Goal: Task Accomplishment & Management: Use online tool/utility

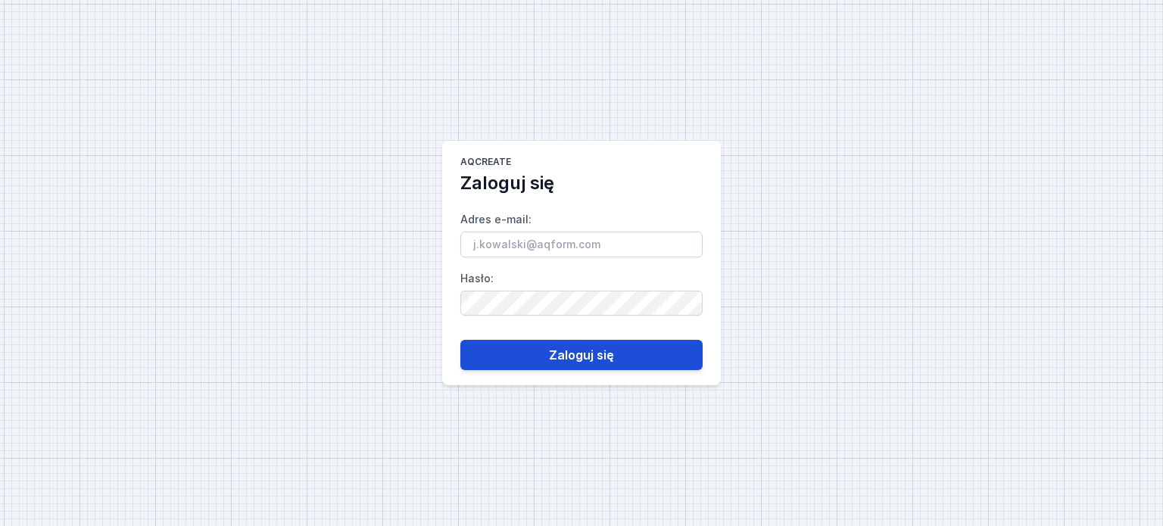
type input "[PERSON_NAME][EMAIL_ADDRESS][DOMAIN_NAME]"
click at [593, 358] on button "Zaloguj się" at bounding box center [581, 355] width 242 height 30
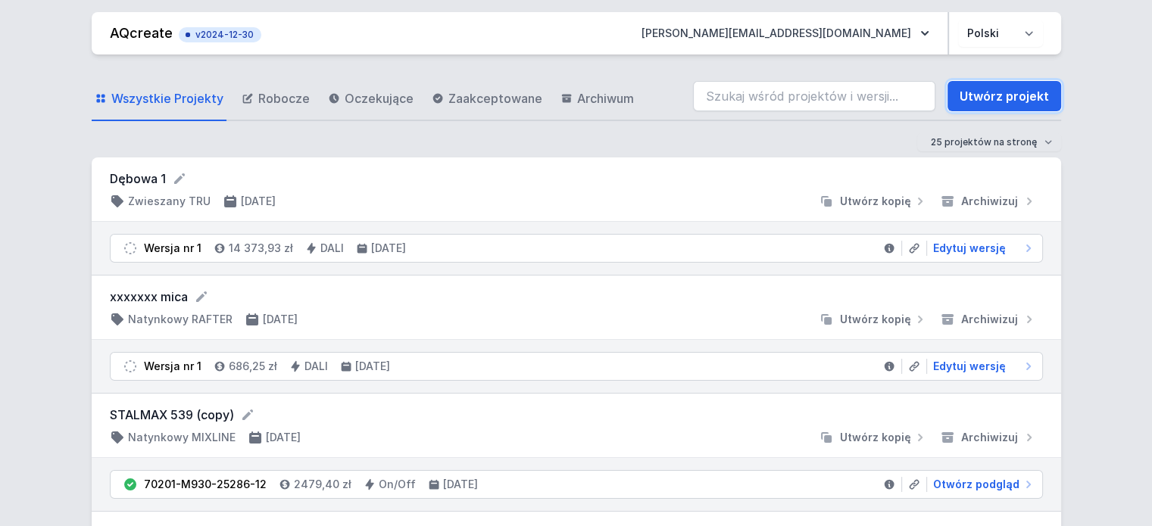
drag, startPoint x: 997, startPoint y: 94, endPoint x: 919, endPoint y: 283, distance: 204.7
click at [997, 94] on link "Utwórz projekt" at bounding box center [1004, 96] width 114 height 30
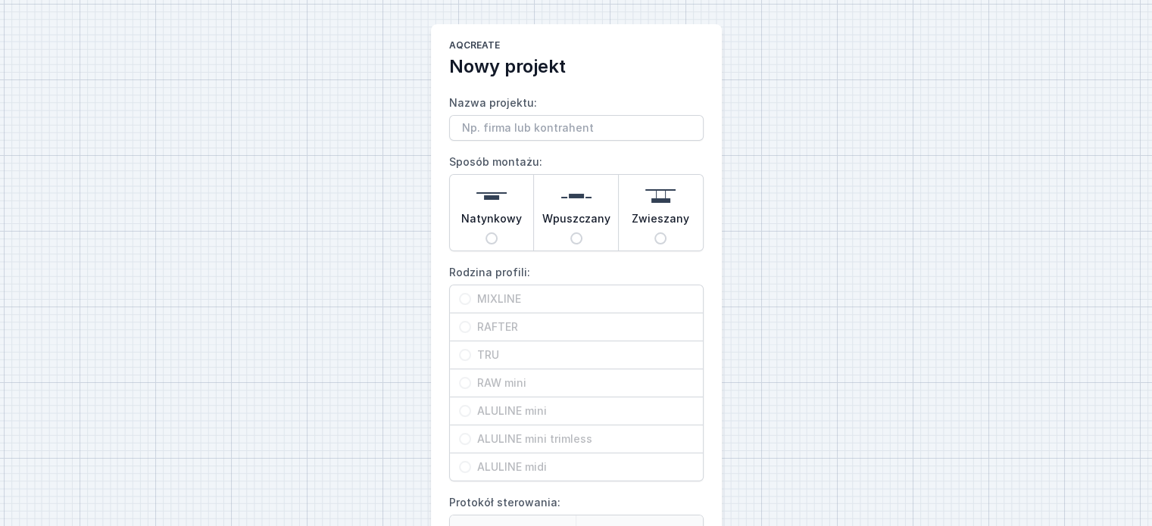
click at [511, 129] on input "Nazwa projektu:" at bounding box center [576, 128] width 254 height 26
click at [841, 229] on div "AQcreate Nowy projekt Nazwa projektu: Sposób montażu: Natynkowy Wpuszczany Zwie…" at bounding box center [576, 379] width 1152 height 759
click at [655, 232] on div "Zwieszany" at bounding box center [661, 213] width 84 height 76
click at [655, 232] on input "Zwieszany" at bounding box center [660, 238] width 12 height 12
radio input "true"
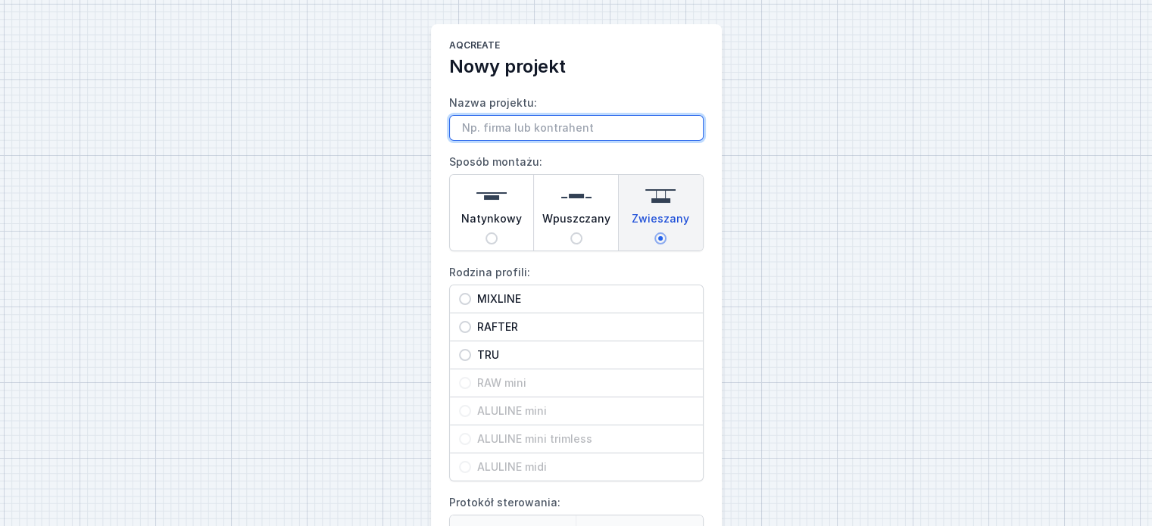
click at [489, 129] on input "Nazwa projektu:" at bounding box center [576, 128] width 254 height 26
type input "lumino"
click at [469, 354] on input "TRU" at bounding box center [465, 355] width 12 height 12
radio input "true"
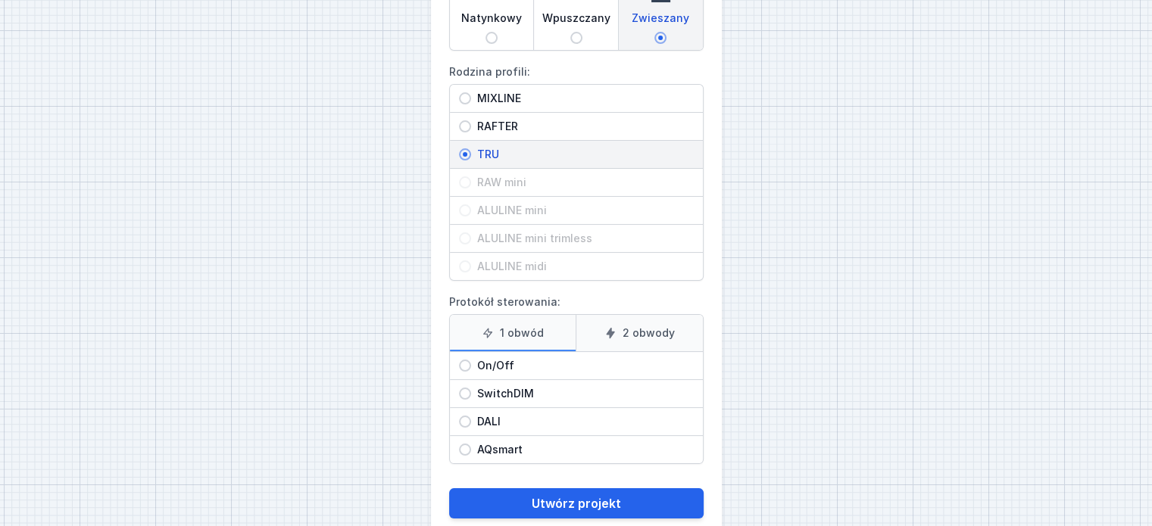
scroll to position [227, 0]
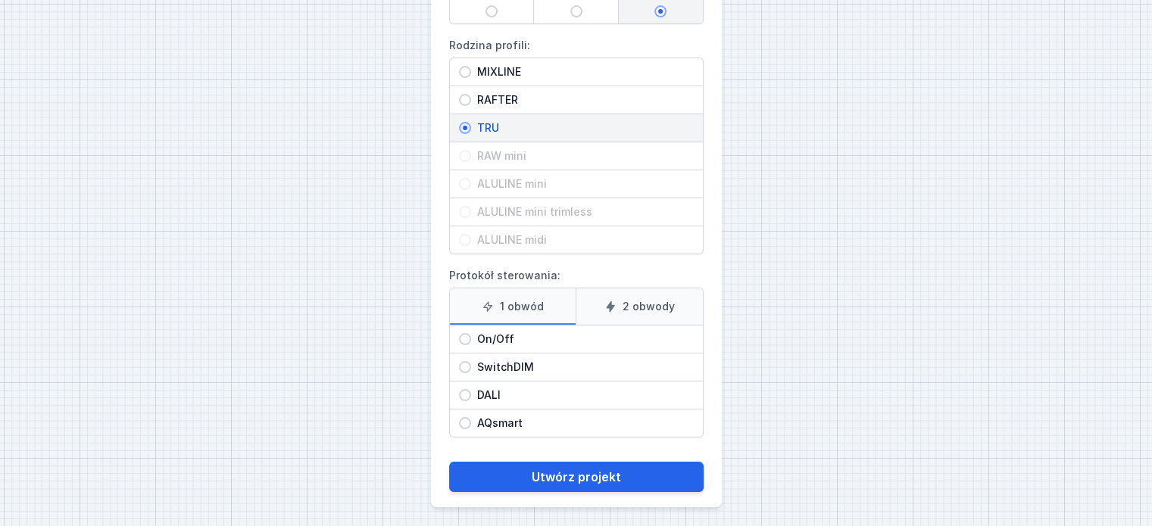
click at [460, 393] on input "DALI" at bounding box center [465, 395] width 12 height 12
radio input "true"
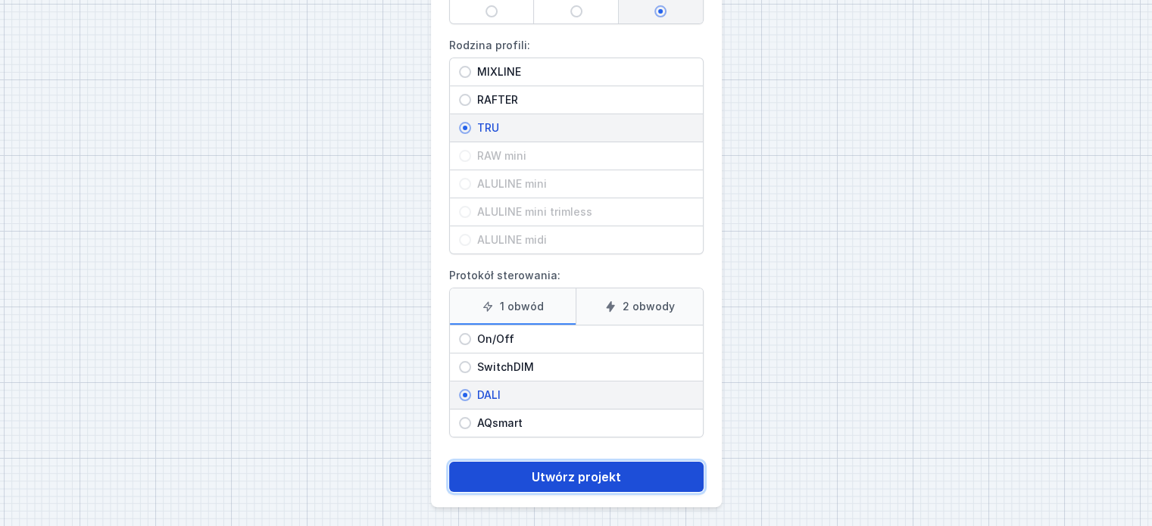
click at [600, 474] on button "Utwórz projekt" at bounding box center [576, 477] width 254 height 30
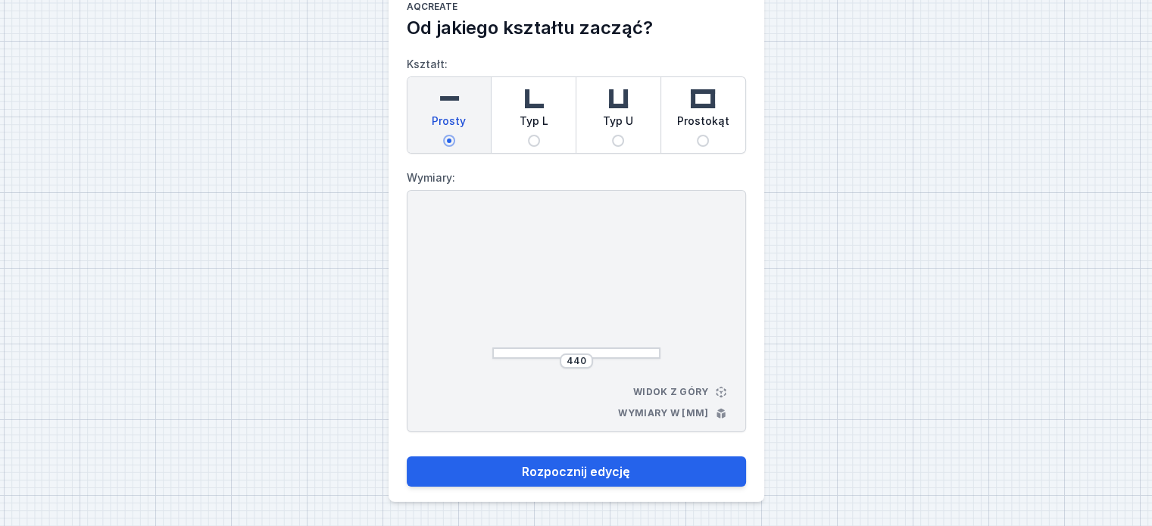
scroll to position [38, 0]
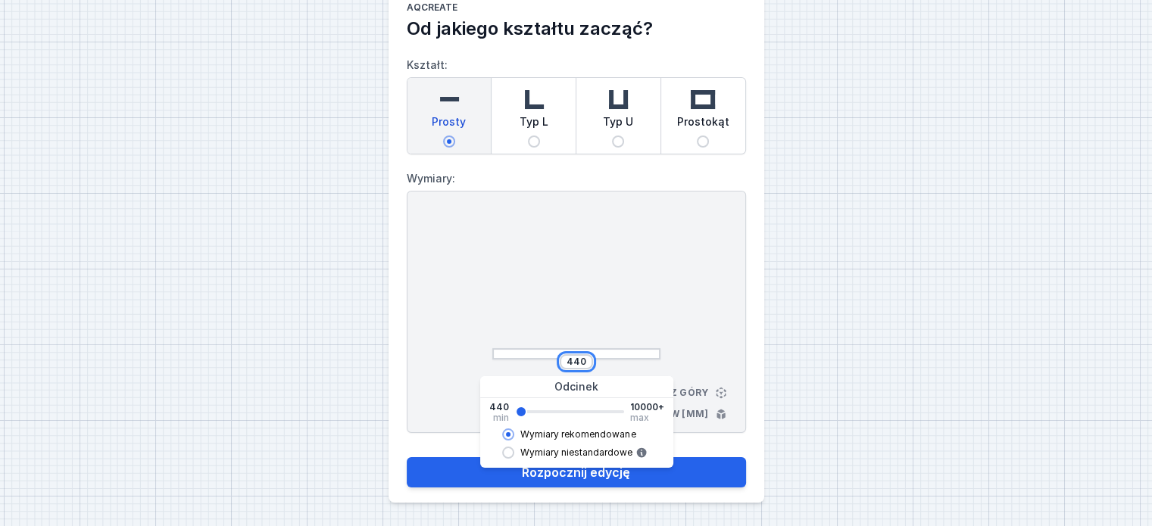
drag, startPoint x: 585, startPoint y: 360, endPoint x: 559, endPoint y: 359, distance: 25.8
click at [559, 359] on div "440" at bounding box center [576, 361] width 168 height 15
click at [407, 457] on button "Rozpocznij edycję" at bounding box center [576, 472] width 339 height 30
type input "12070"
type input "9960"
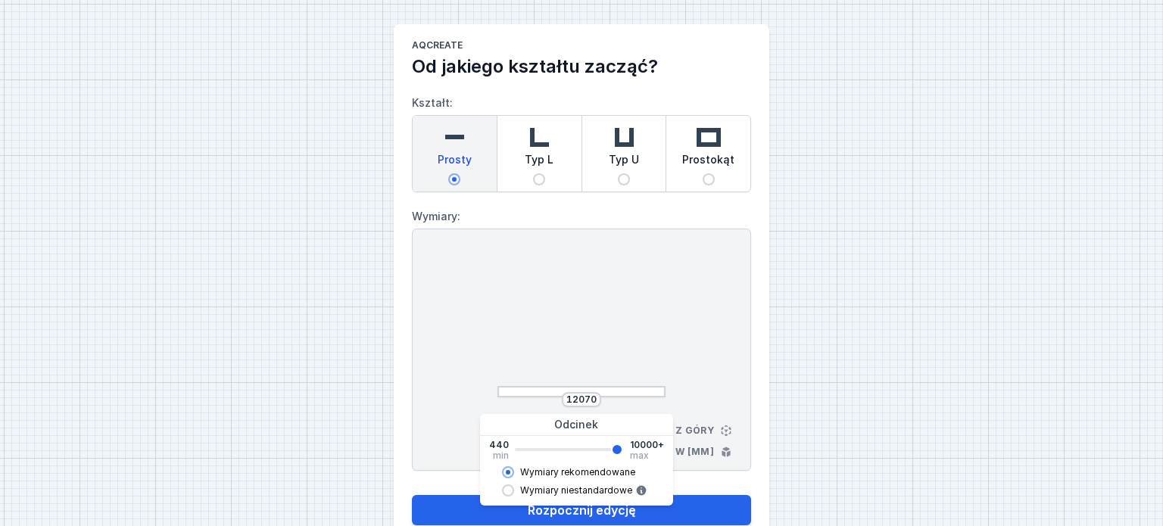
select select "M"
select select "3000"
select select "4"
select select "opal"
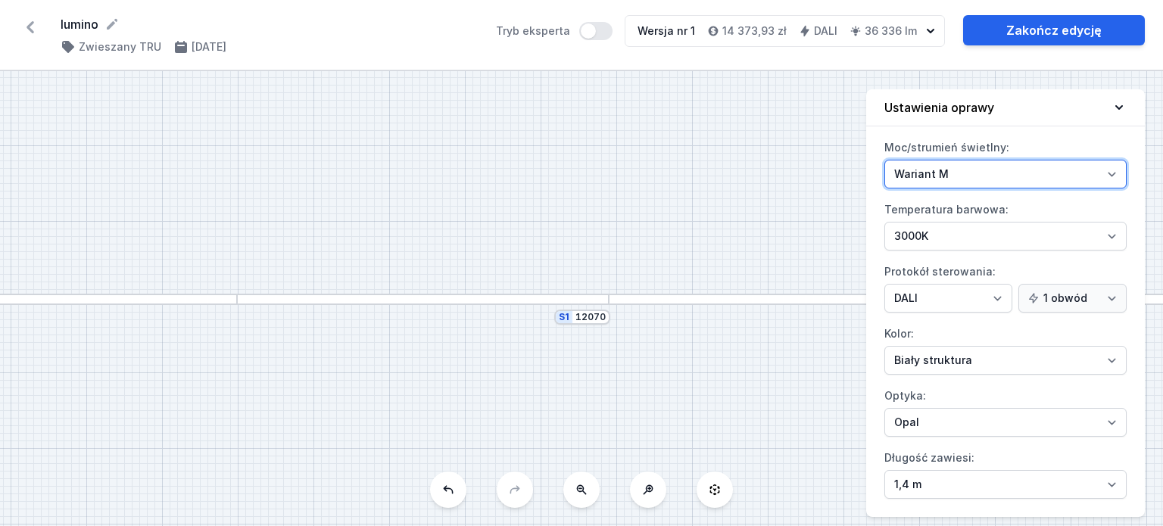
click at [1112, 169] on select "Wariant L Wariant M" at bounding box center [1005, 174] width 242 height 29
click at [884, 160] on select "Wariant L Wariant M" at bounding box center [1005, 174] width 242 height 29
click at [1112, 170] on select "Wariant L Wariant M" at bounding box center [1005, 174] width 242 height 29
click at [884, 160] on select "Wariant L Wariant M" at bounding box center [1005, 174] width 242 height 29
click at [1112, 172] on select "Wariant L Wariant M" at bounding box center [1005, 174] width 242 height 29
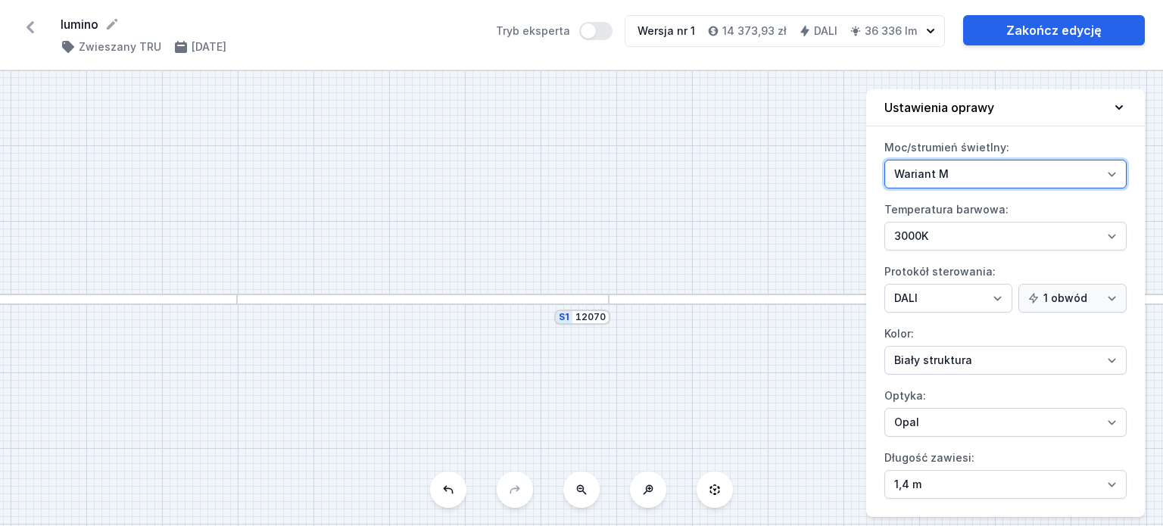
select select "L"
click at [884, 160] on select "Wariant L Wariant M" at bounding box center [1005, 174] width 242 height 29
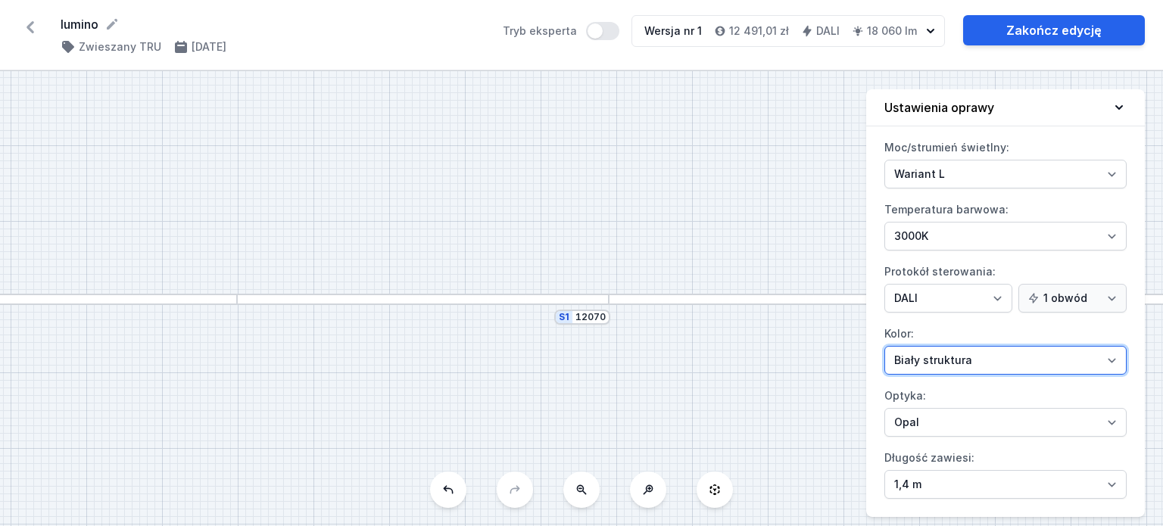
click at [1115, 354] on select "Biały struktura Czarny struktura Złoty struktura Miedziany Szary Inny (z palety…" at bounding box center [1005, 360] width 242 height 29
select select "2"
click at [884, 346] on select "Biały struktura Czarny struktura Złoty struktura Miedziany Szary Inny (z palety…" at bounding box center [1005, 360] width 242 height 29
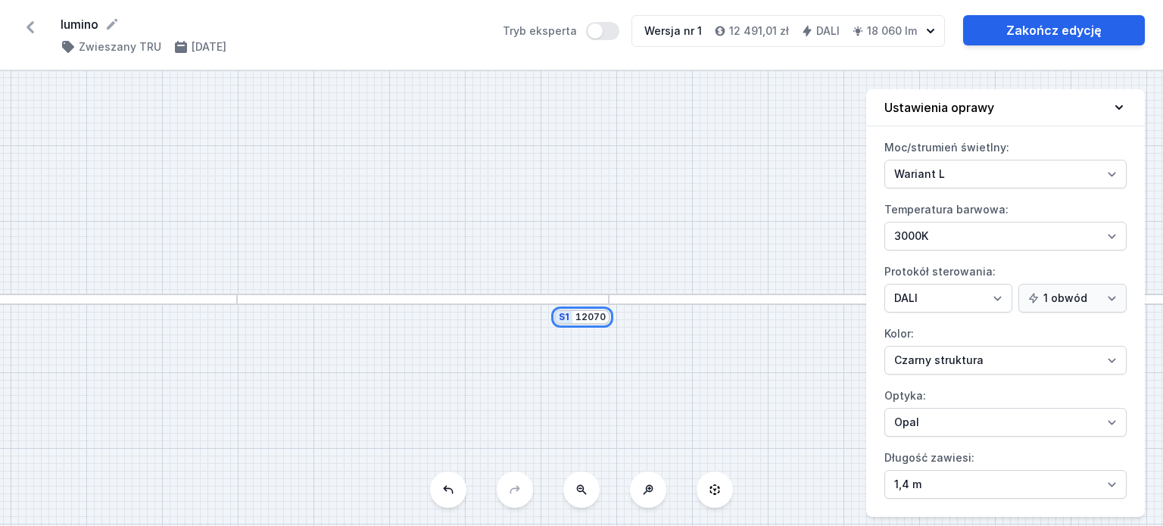
click at [581, 320] on input "12070" at bounding box center [591, 317] width 30 height 12
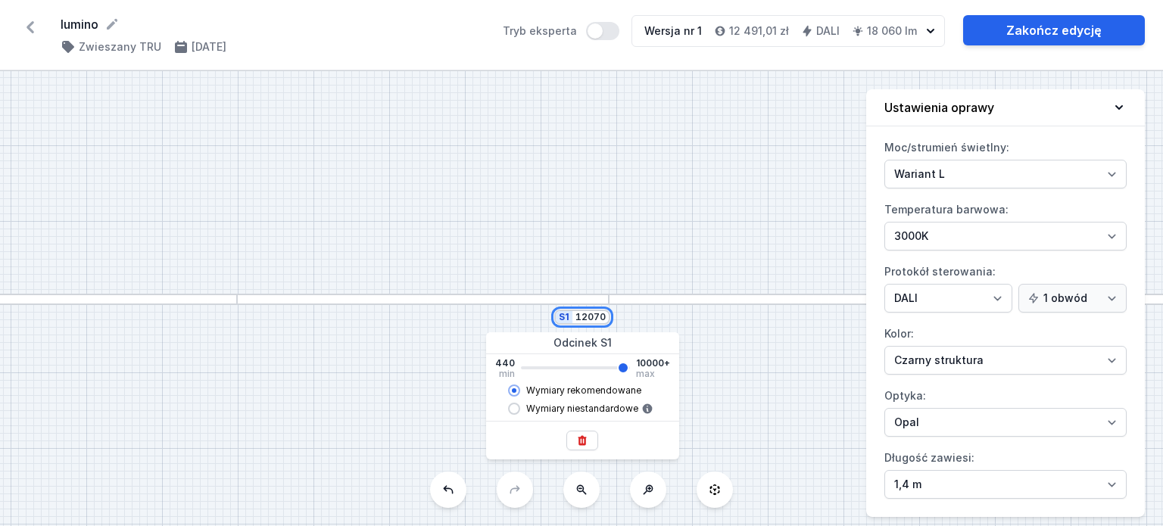
click at [596, 315] on input "12070" at bounding box center [591, 317] width 30 height 12
type input "1200"
type input "9960"
type input "120"
type input "9960"
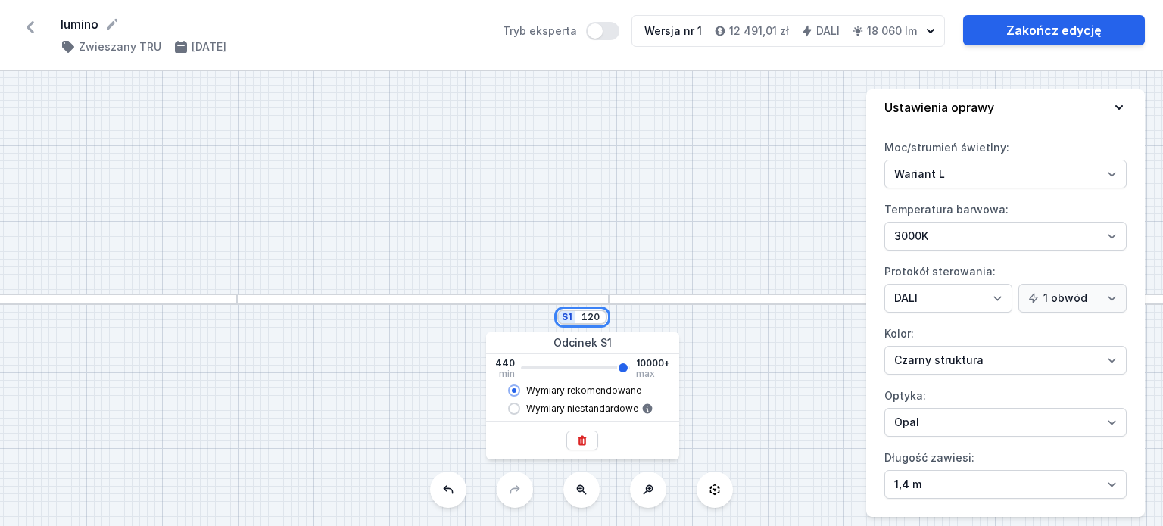
type input "1250"
type input "9960"
type input "12500"
type input "9960"
type input "125000"
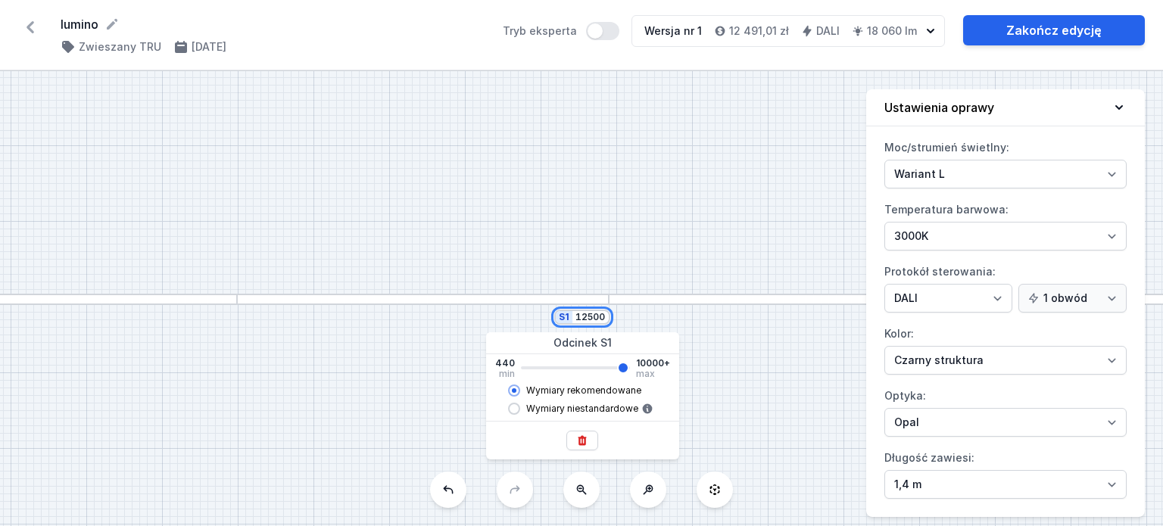
type input "9960"
type input "19900"
type input "9960"
type input "19918"
click at [582, 438] on icon at bounding box center [583, 440] width 8 height 10
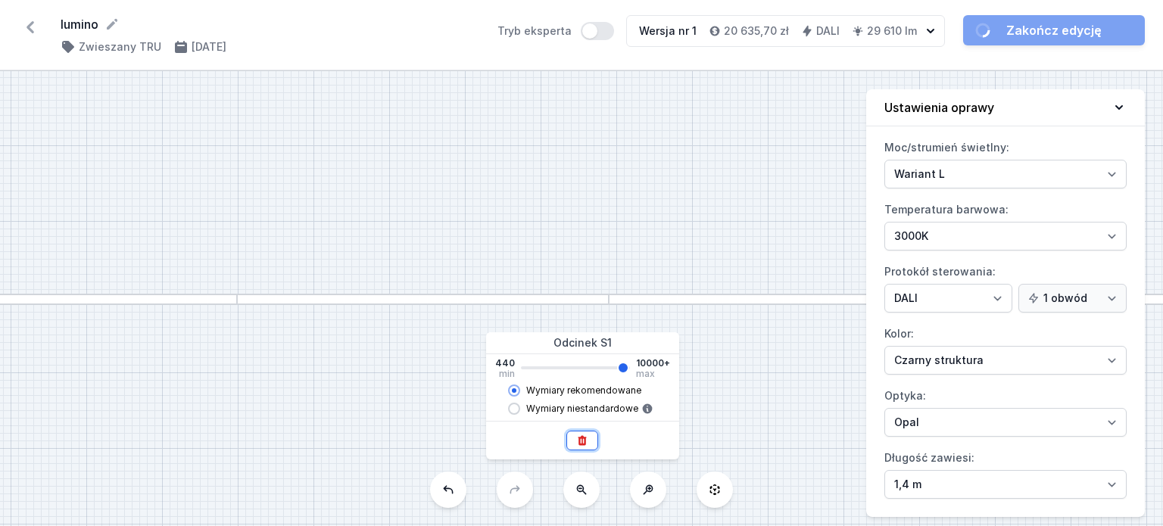
type input "9960"
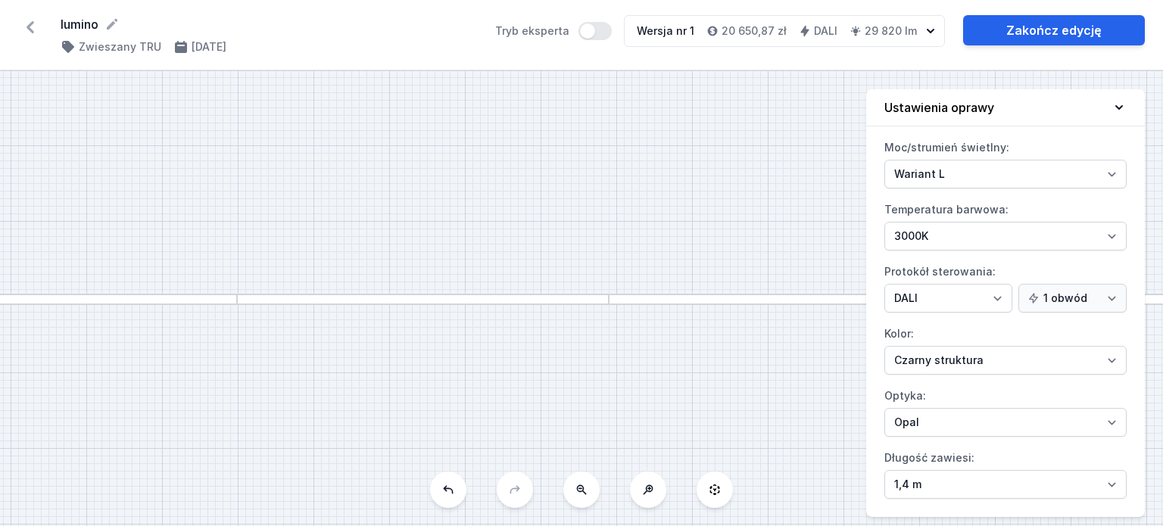
click at [597, 254] on div "S1 19918" at bounding box center [581, 298] width 1163 height 455
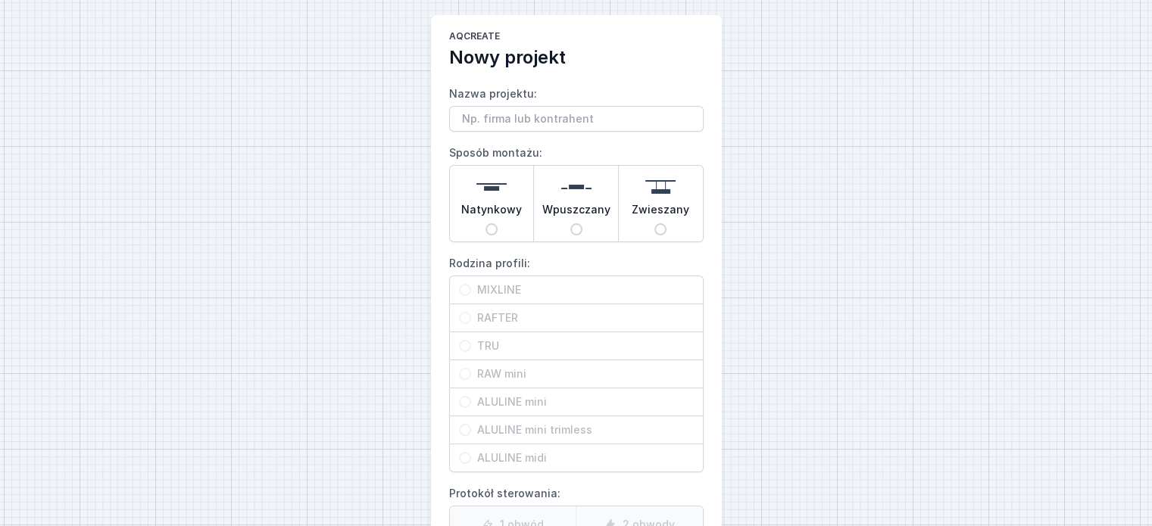
scroll to position [2, 0]
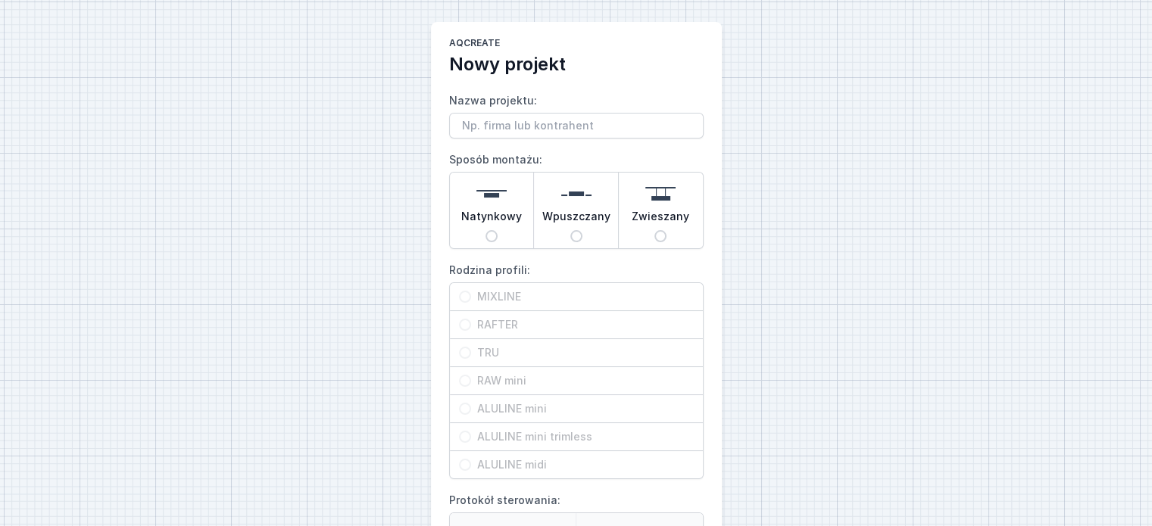
click at [654, 229] on span "Zwieszany" at bounding box center [661, 219] width 58 height 21
click at [654, 230] on input "Zwieszany" at bounding box center [660, 236] width 12 height 12
radio input "true"
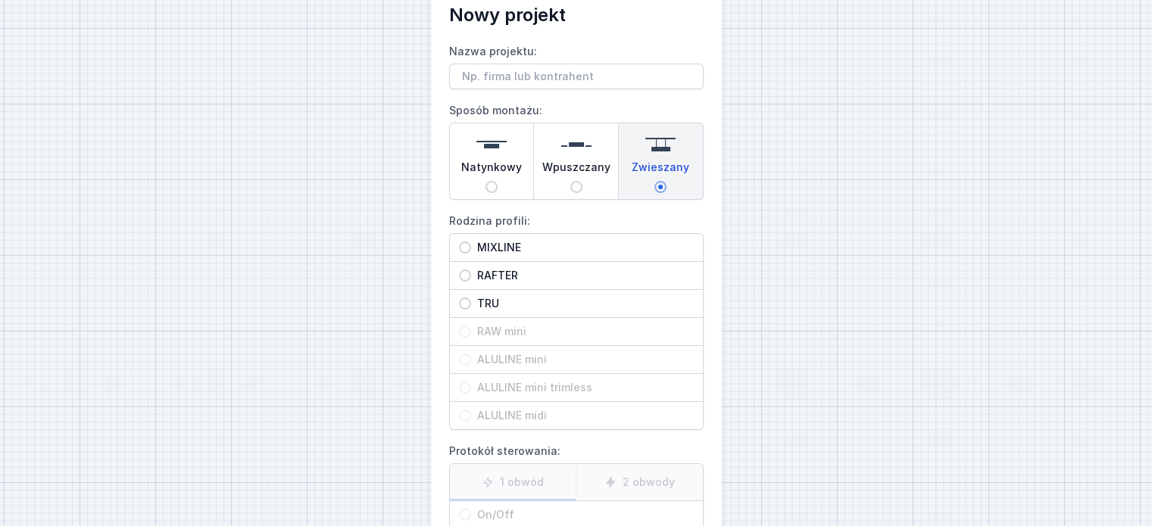
scroll to position [78, 0]
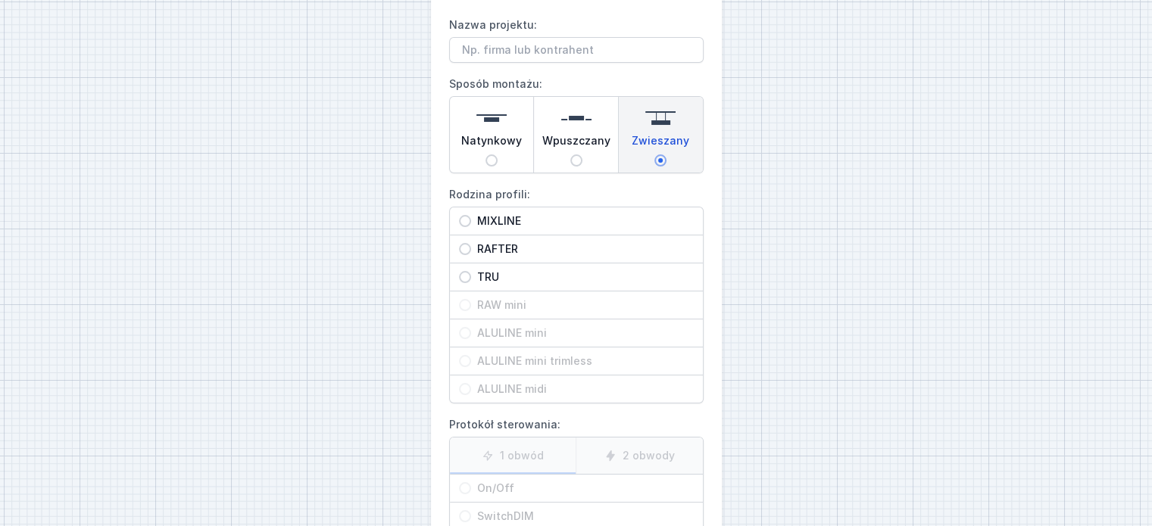
drag, startPoint x: 461, startPoint y: 272, endPoint x: 563, endPoint y: 299, distance: 105.8
click at [460, 273] on input "TRU" at bounding box center [465, 277] width 12 height 12
radio input "true"
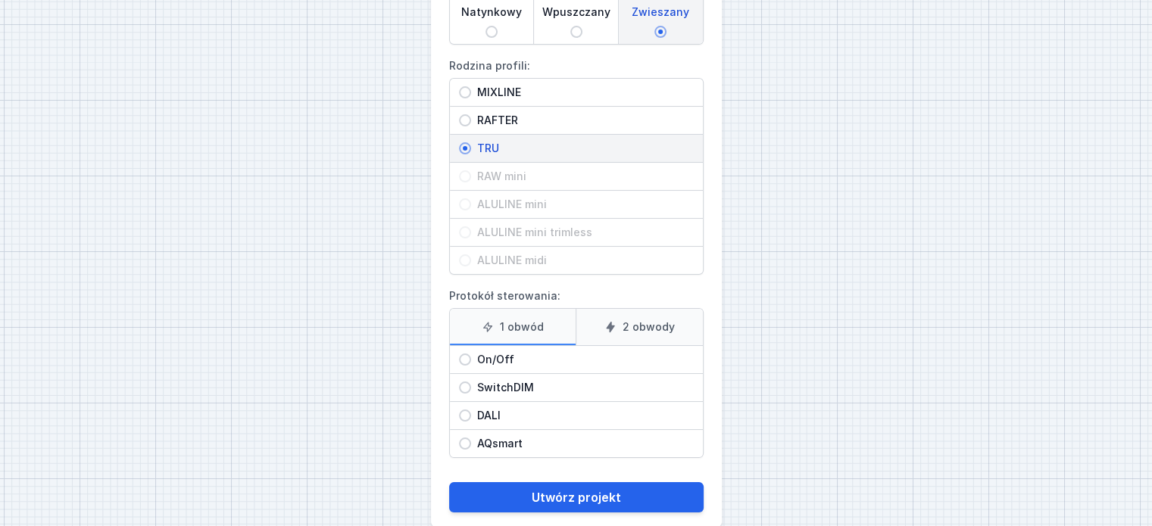
scroll to position [229, 0]
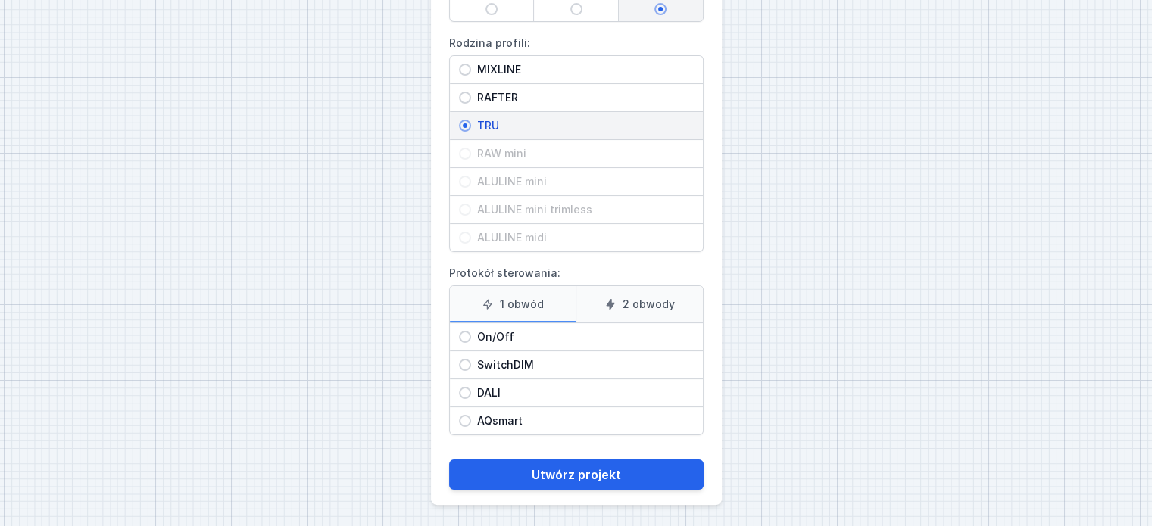
click at [466, 390] on input "DALI" at bounding box center [465, 393] width 12 height 12
radio input "true"
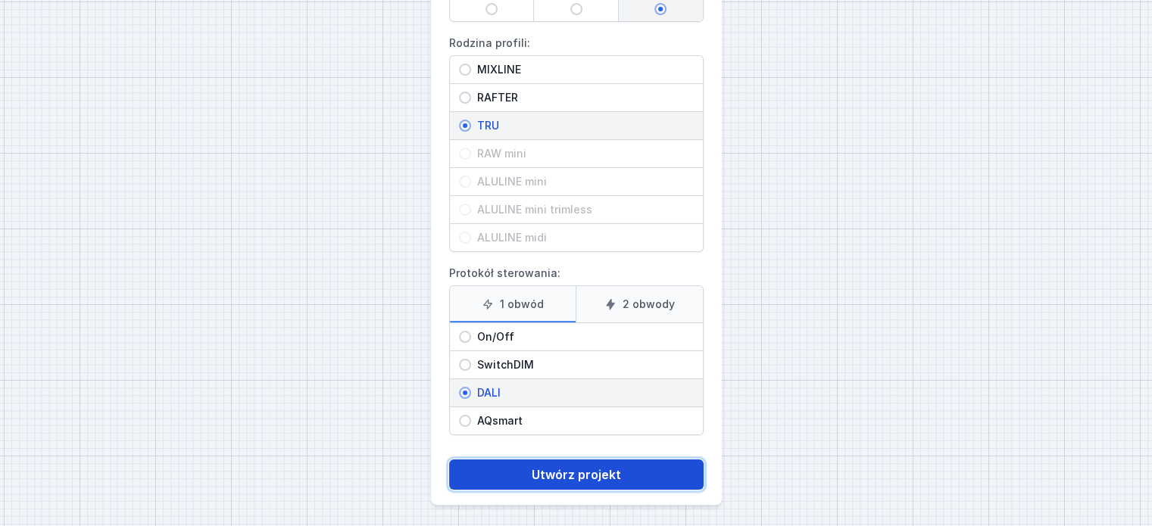
click at [580, 473] on button "Utwórz projekt" at bounding box center [576, 475] width 254 height 30
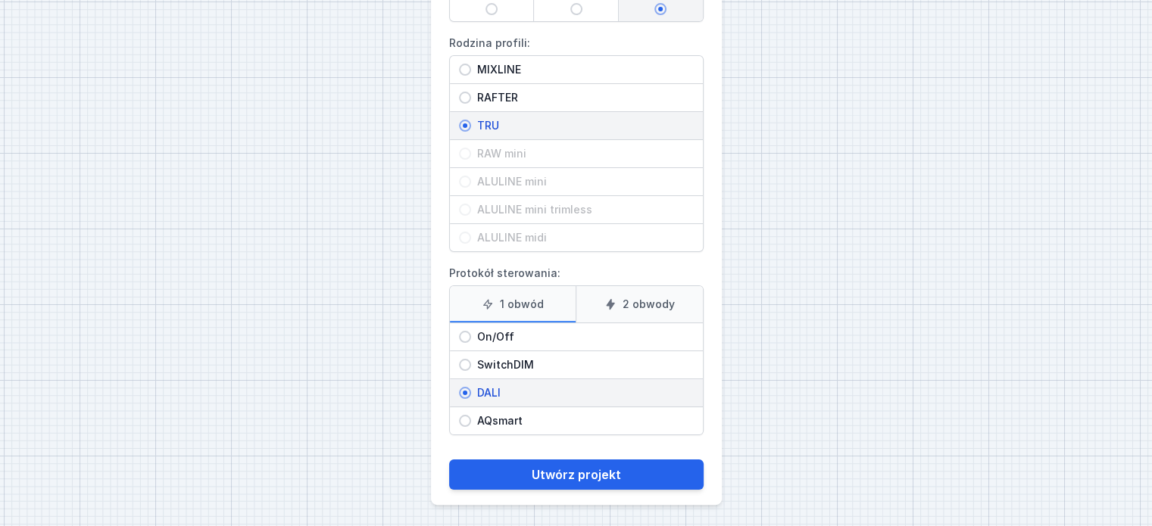
scroll to position [115, 0]
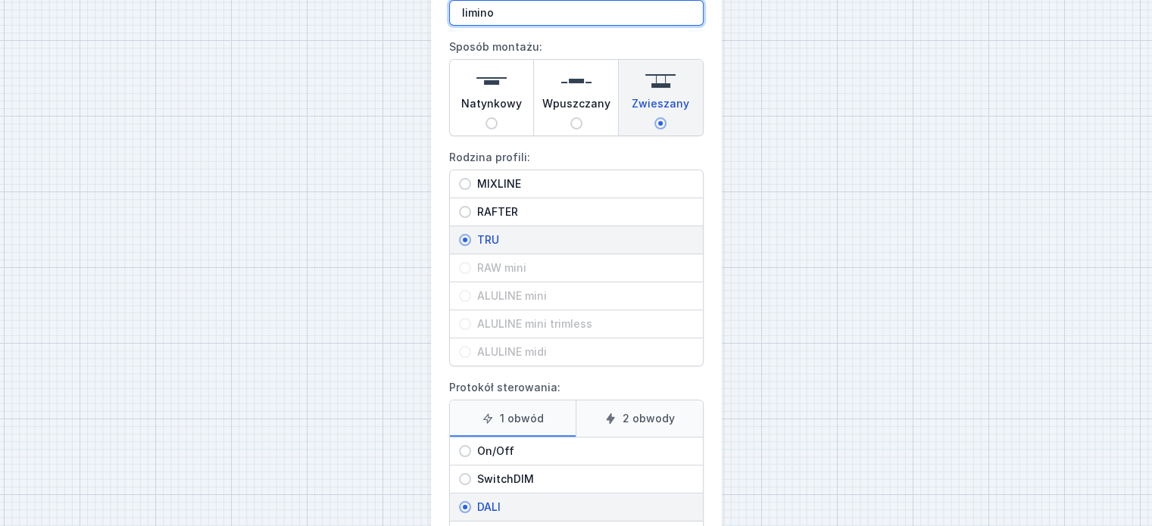
type input "limino"
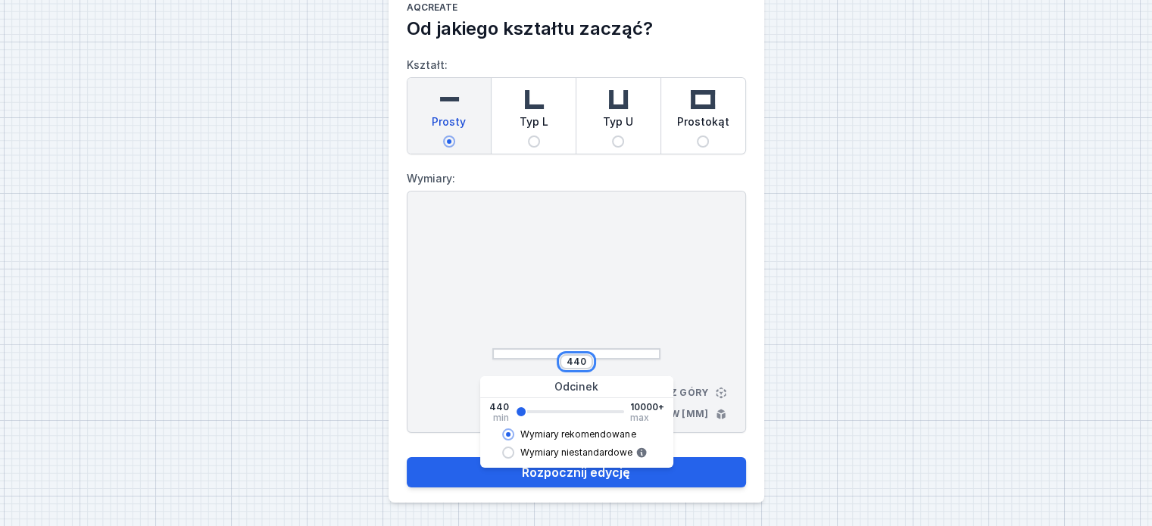
drag, startPoint x: 585, startPoint y: 357, endPoint x: 563, endPoint y: 360, distance: 21.4
click at [564, 360] on input "440" at bounding box center [576, 362] width 24 height 12
click at [407, 457] on button "Rozpocznij edycję" at bounding box center [576, 472] width 339 height 30
type input "12490"
type input "9960"
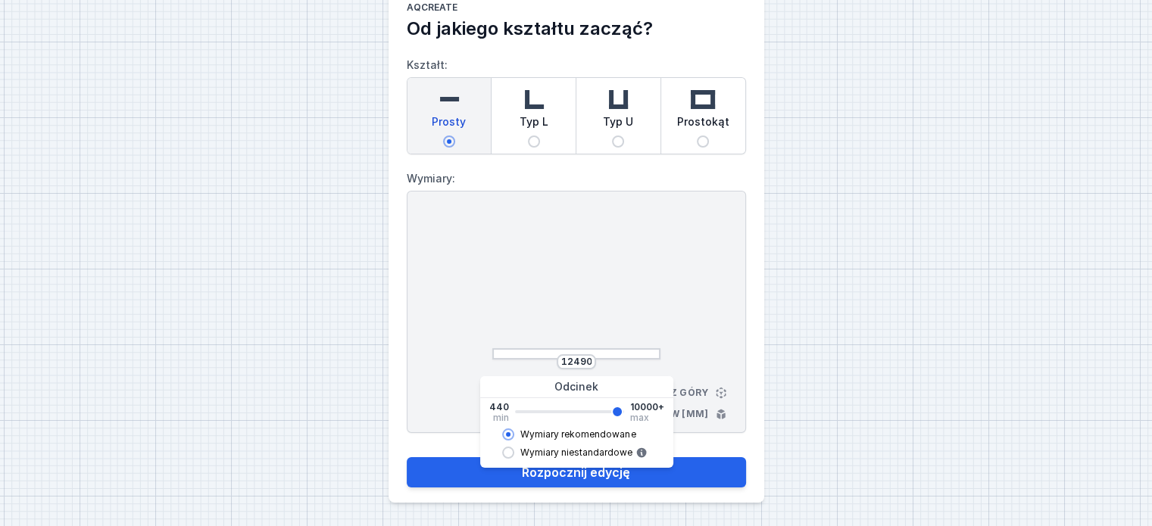
select select "M"
select select "3000"
select select "4"
select select "opal"
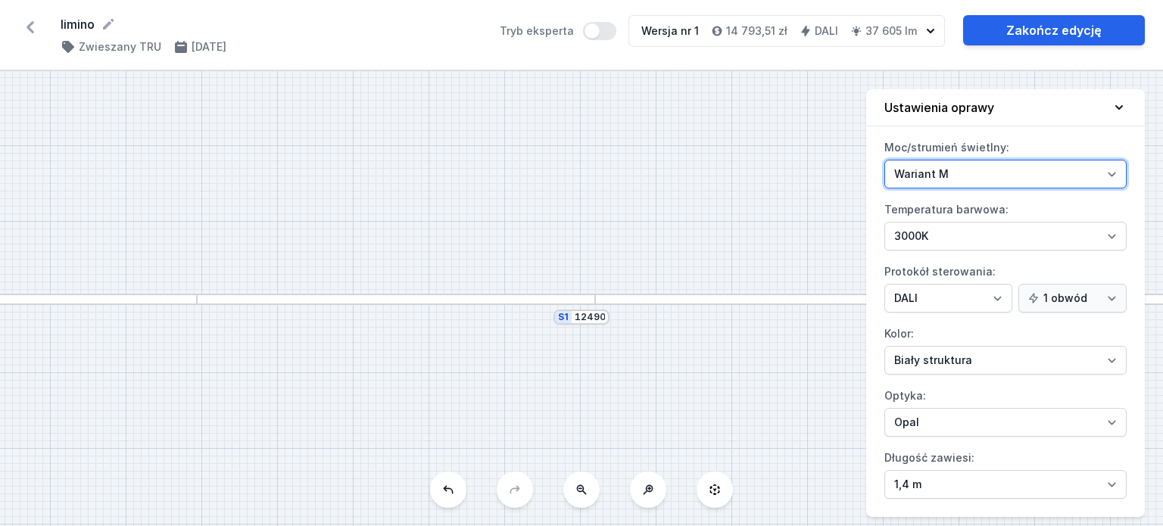
click at [1109, 167] on select "Wariant L Wariant M" at bounding box center [1005, 174] width 242 height 29
select select "L"
click at [884, 160] on select "Wariant L Wariant M" at bounding box center [1005, 174] width 242 height 29
